Goal: Task Accomplishment & Management: Manage account settings

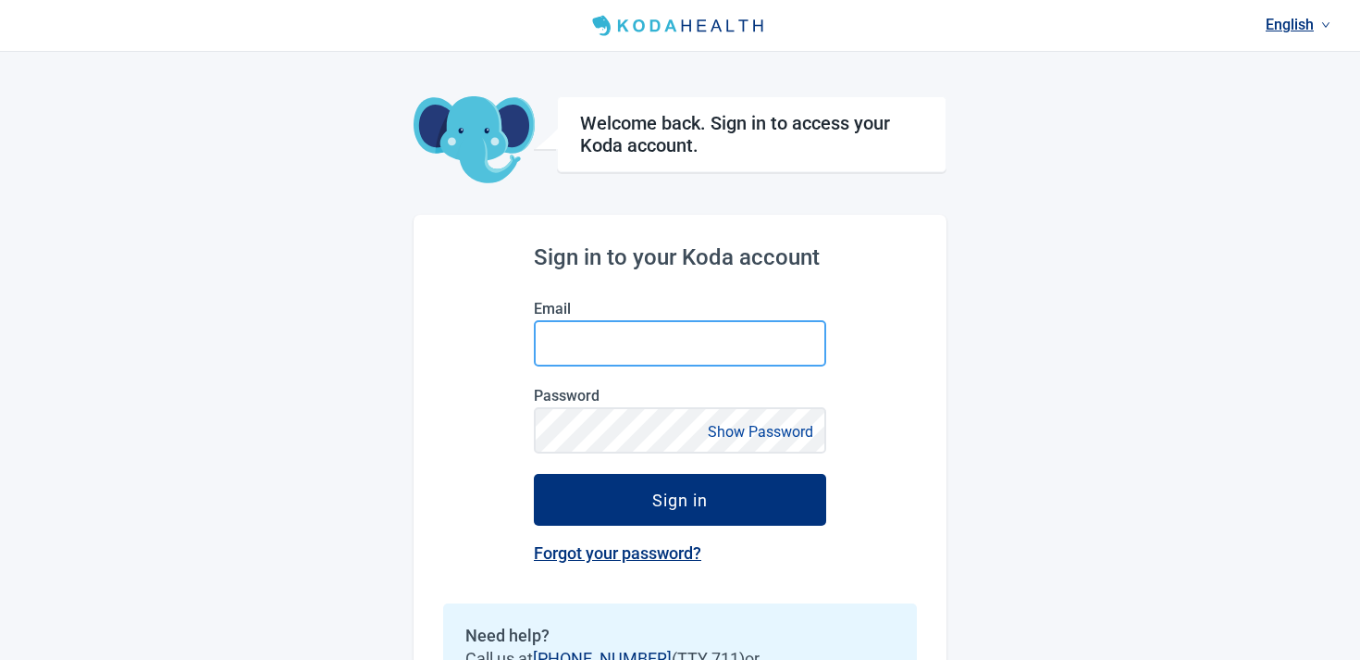
type input "[EMAIL_ADDRESS][DOMAIN_NAME]"
click at [556, 349] on input "[EMAIL_ADDRESS][DOMAIN_NAME]" at bounding box center [680, 343] width 292 height 46
type input "[EMAIL_ADDRESS][DOMAIN_NAME]"
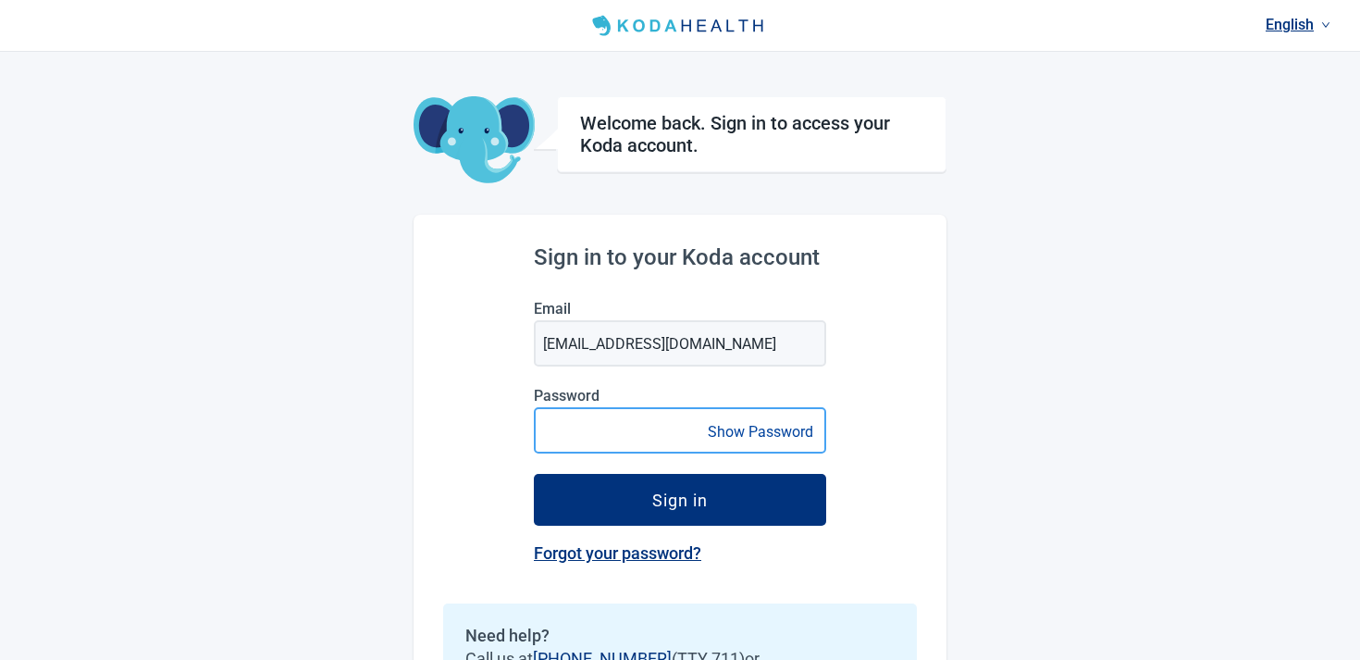
click at [534, 474] on button "Sign in" at bounding box center [680, 500] width 292 height 52
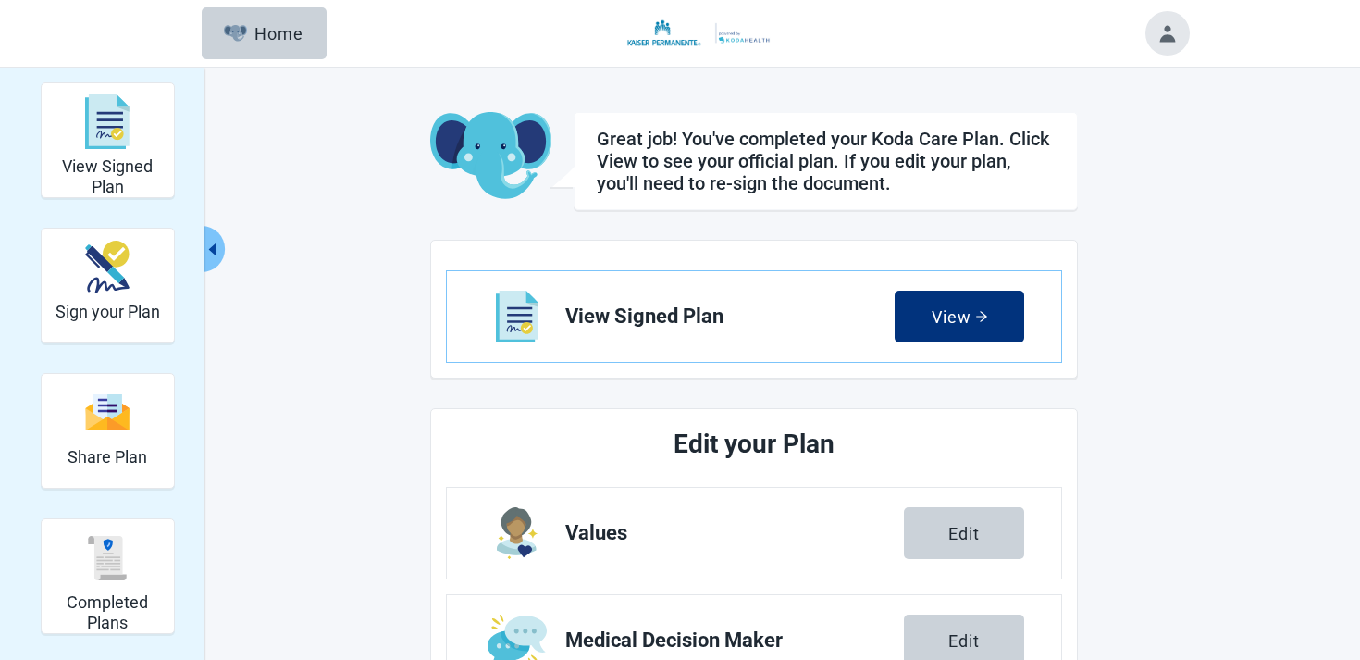
click at [1186, 39] on button "Toggle account menu" at bounding box center [1168, 33] width 44 height 44
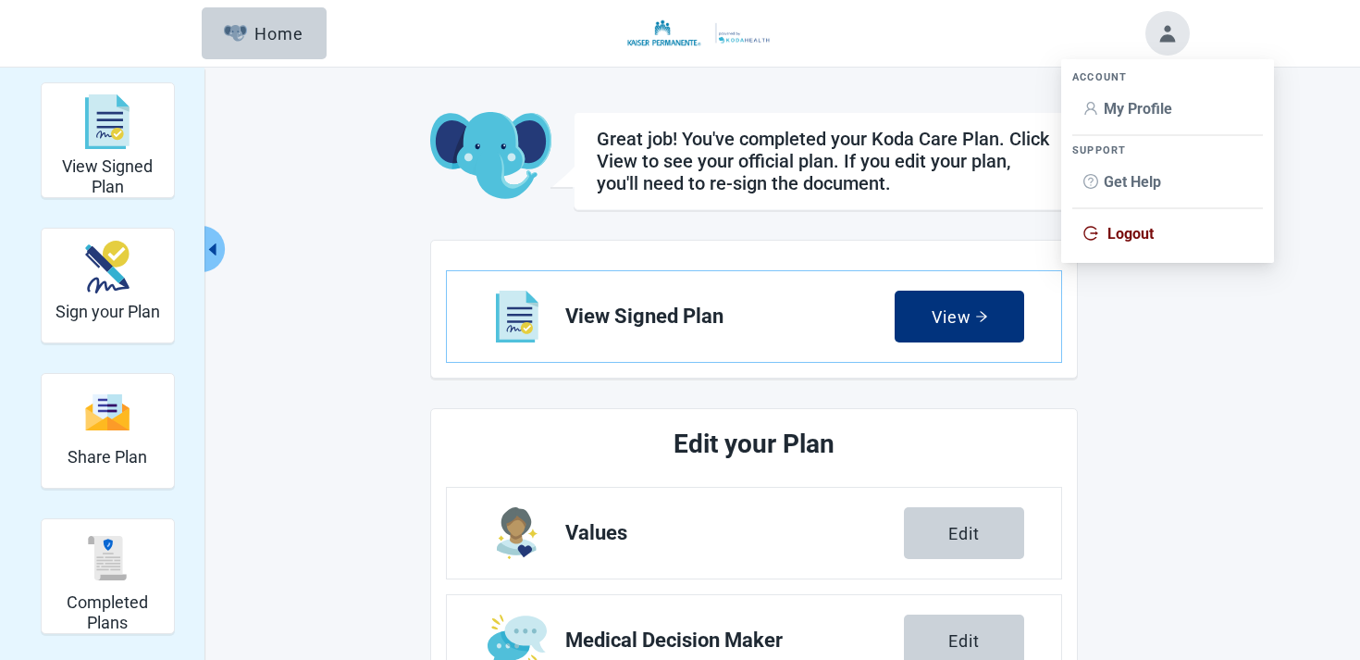
click at [1105, 108] on span "My Profile" at bounding box center [1138, 109] width 68 height 18
